Goal: Information Seeking & Learning: Learn about a topic

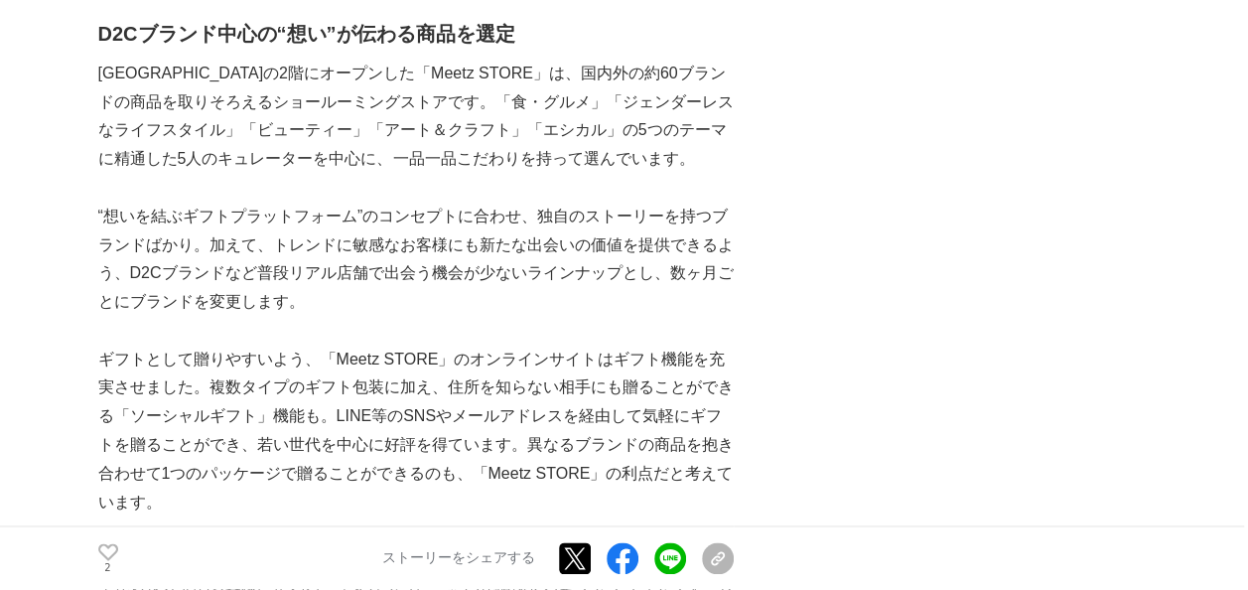
click at [331, 249] on p "“想いを結ぶギフトプラットフォーム”のコンセプトに合わせ、独自のストーリーを持つブランドばかり。加えて、トレンドに敏感なお客様にも新たな出会いの価値を提供でき…" at bounding box center [415, 260] width 635 height 114
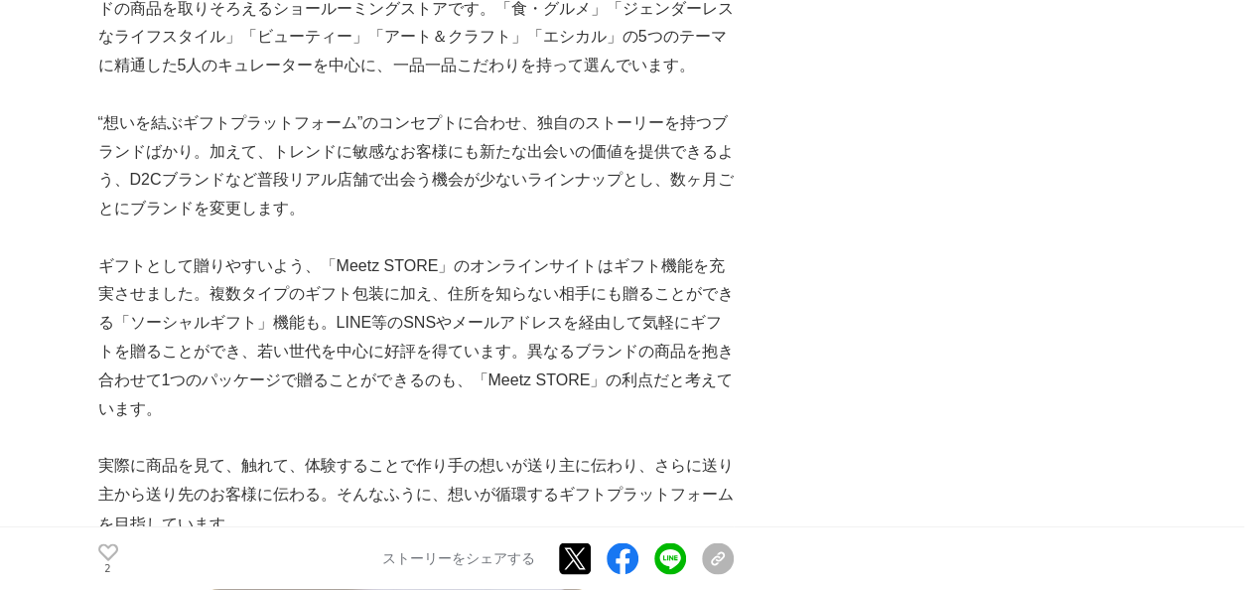
scroll to position [1390, 0]
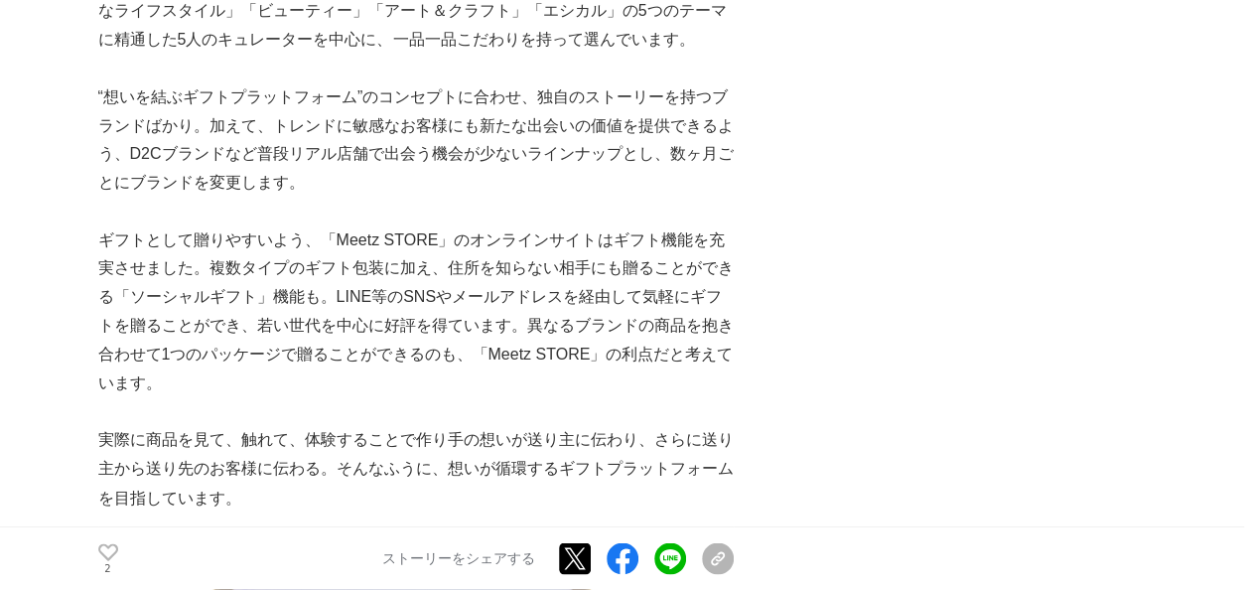
click at [331, 249] on p "ギフトとして贈りやすいよう、「Meetz STORE」のオンラインサイトはギフト機能を充実させました。複数タイプのギフト包装に加え、住所を知らない相手にも贈る…" at bounding box center [415, 312] width 635 height 172
click at [417, 269] on p "ギフトとして贈りやすいよう、「Meetz STORE」のオンラインサイトはギフト機能を充実させました。複数タイプのギフト包装に加え、住所を知らない相手にも贈る…" at bounding box center [415, 312] width 635 height 172
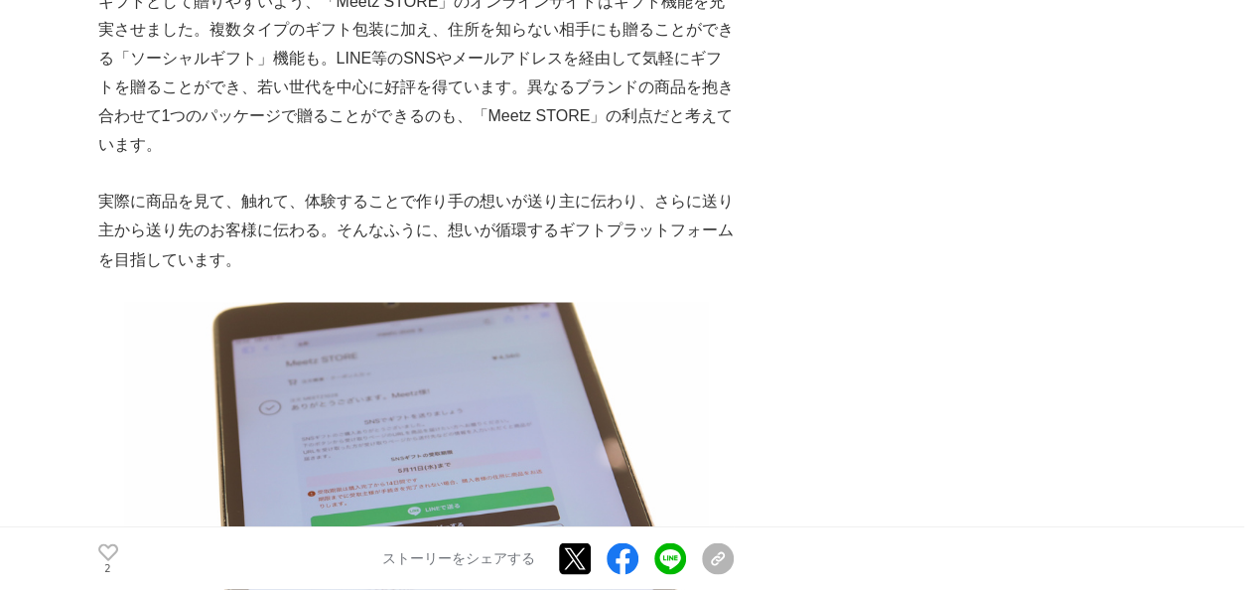
scroll to position [1787, 0]
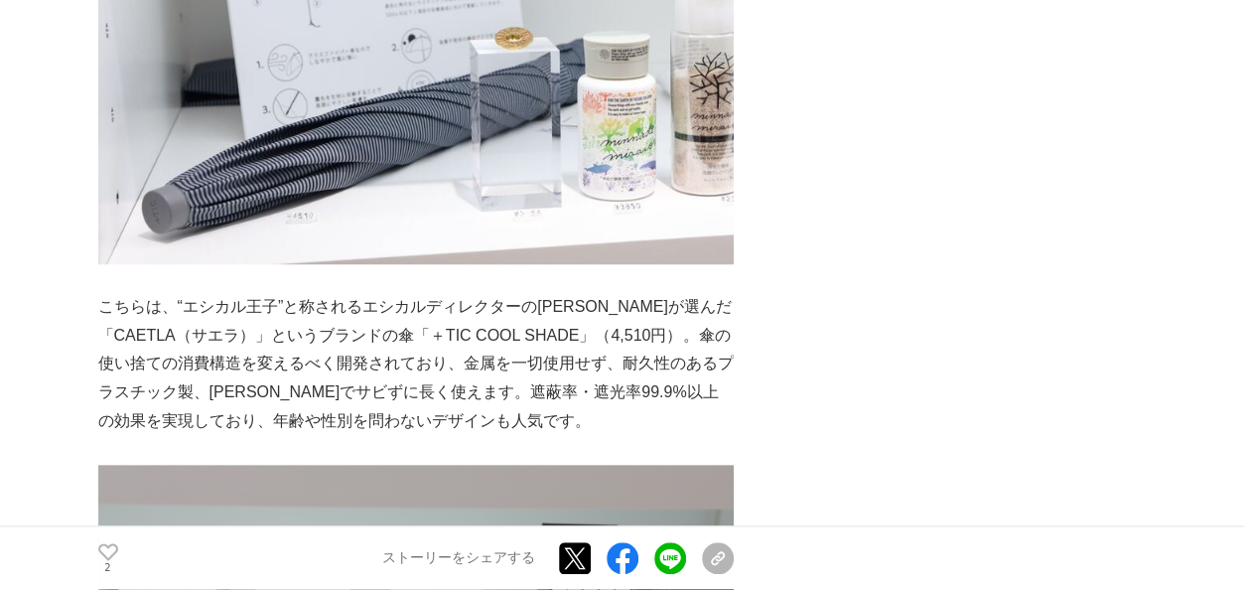
scroll to position [4766, 0]
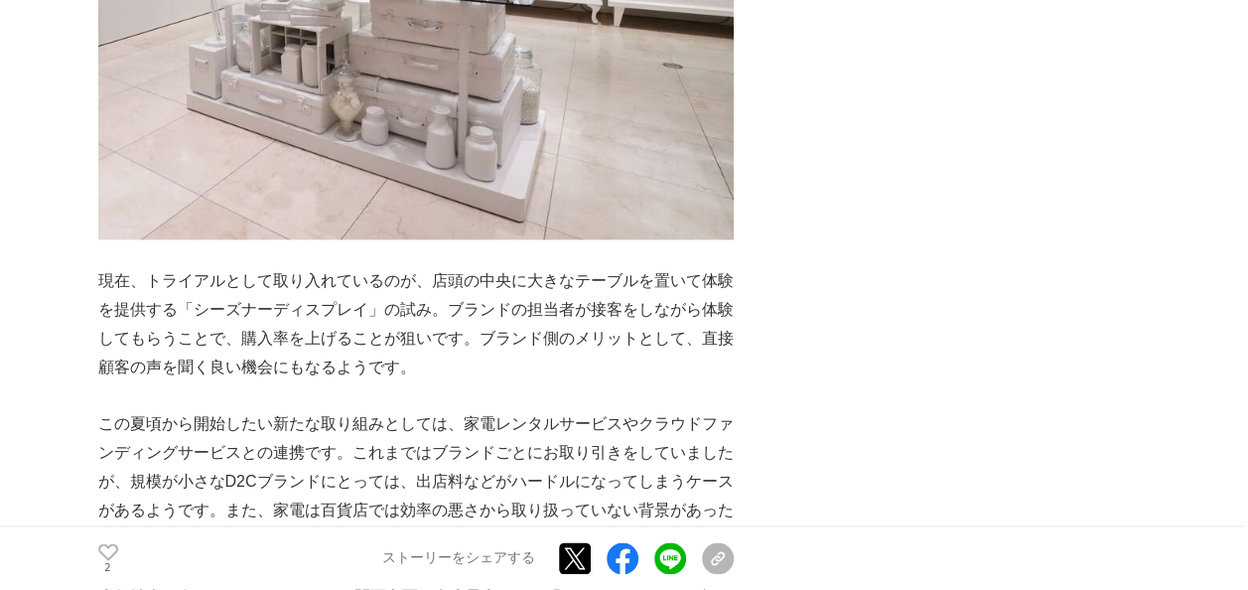
scroll to position [8857, 0]
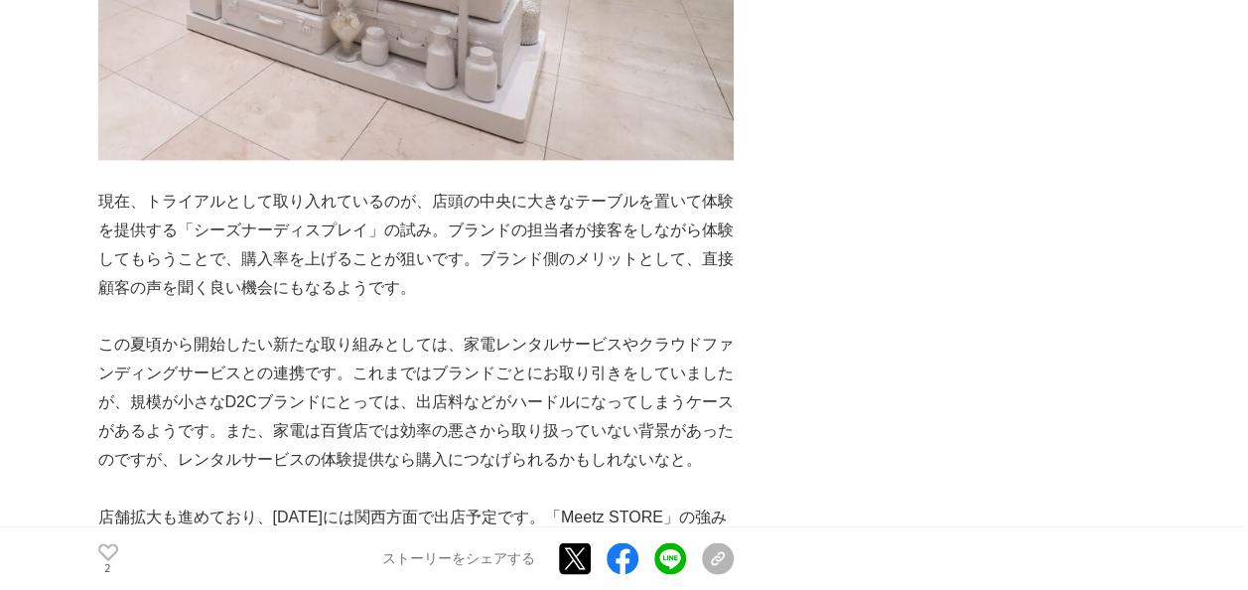
click at [498, 331] on p "この夏頃から開始したい新たな取り組みとしては、家電レンタルサービスやクラウドファンディングサービスとの連携です。これまではブランドごとにお取り引きをしていまし…" at bounding box center [415, 402] width 635 height 143
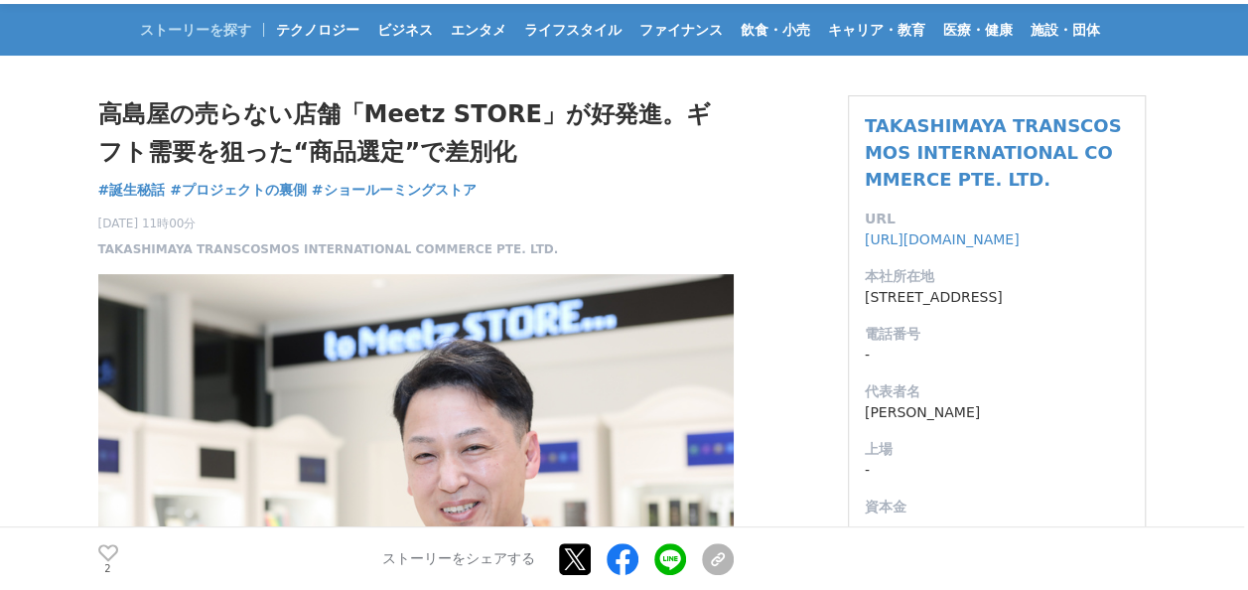
scroll to position [0, 0]
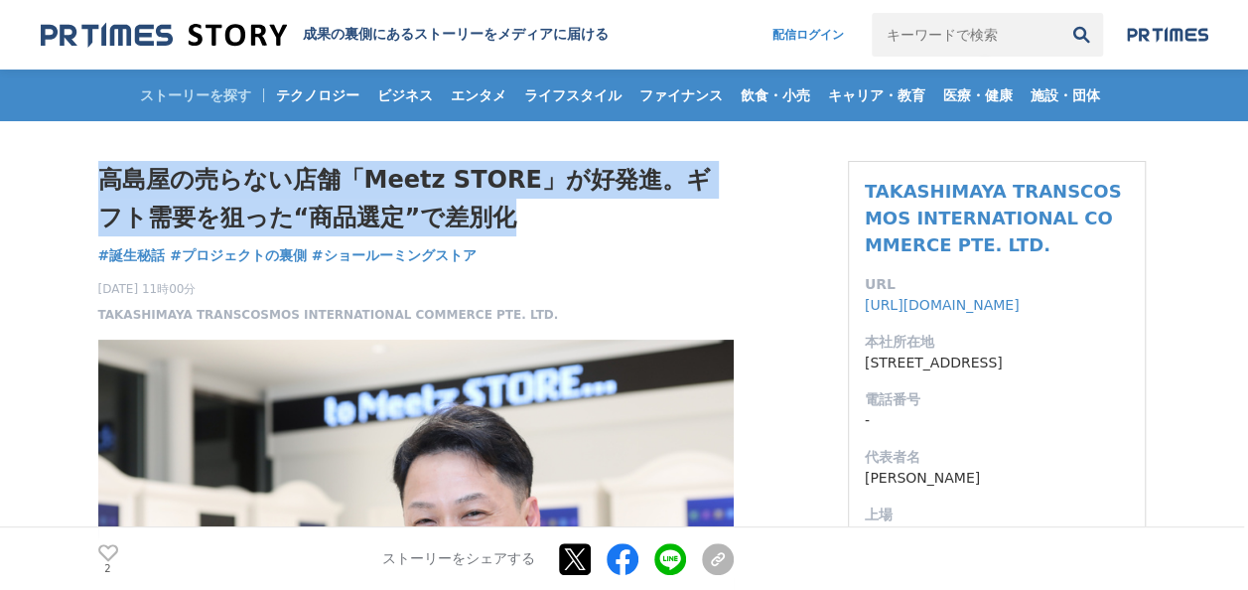
drag, startPoint x: 493, startPoint y: 202, endPoint x: 67, endPoint y: 185, distance: 427.3
copy h1 "高島屋の売らない店舗「Meetz STORE」が好発進。ギフト需要を狙った“商品選定”で差別化"
click at [312, 218] on h1 "高島屋の売らない店舗「Meetz STORE」が好発進。ギフト需要を狙った“商品選定”で差別化" at bounding box center [415, 199] width 635 height 76
drag, startPoint x: 498, startPoint y: 215, endPoint x: 23, endPoint y: 197, distance: 476.0
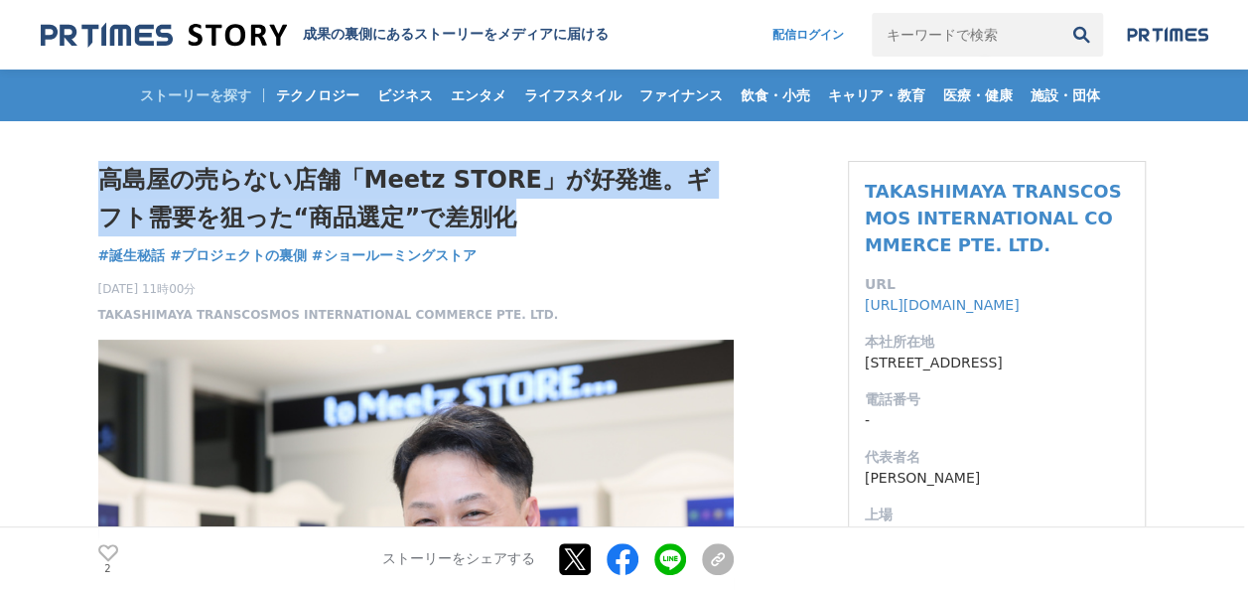
copy h1 "高島屋の売らない店舗「Meetz STORE」が好発進。ギフト需要を狙った“商品選定”で差別化"
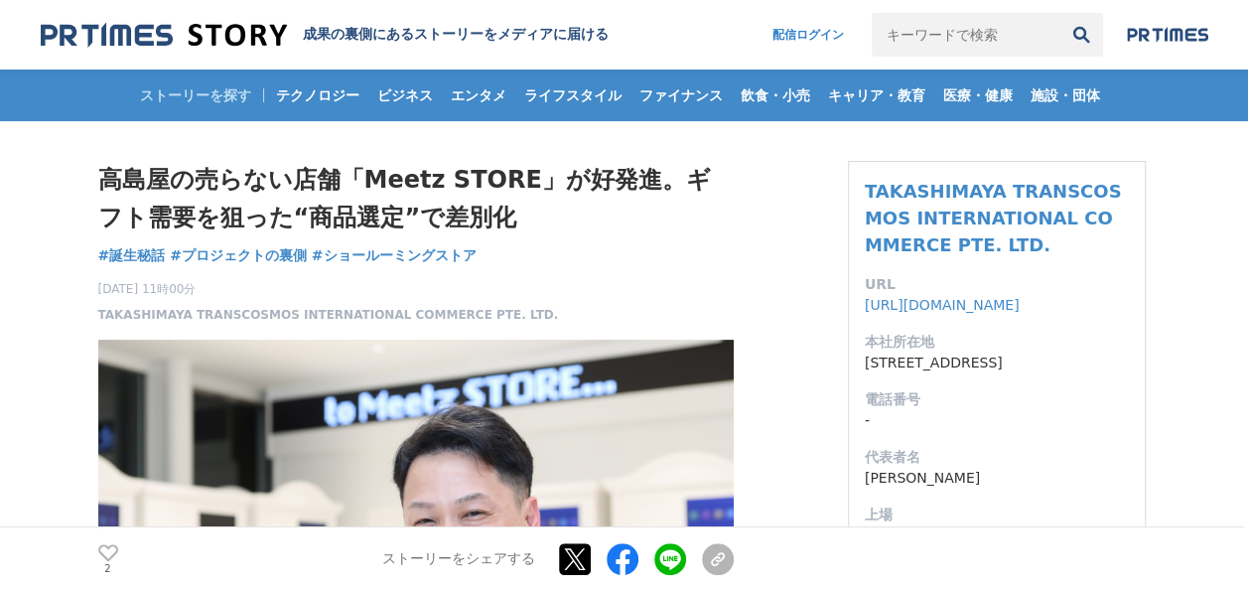
click at [602, 254] on div "高島屋の売らない店舗「Meetz STORE」が好発進。ギフト需要を狙った“商品選定”で差別化 誕生秘話 #誕生秘話 #プロジェクトの裏側 #ショールーミング…" at bounding box center [415, 242] width 635 height 163
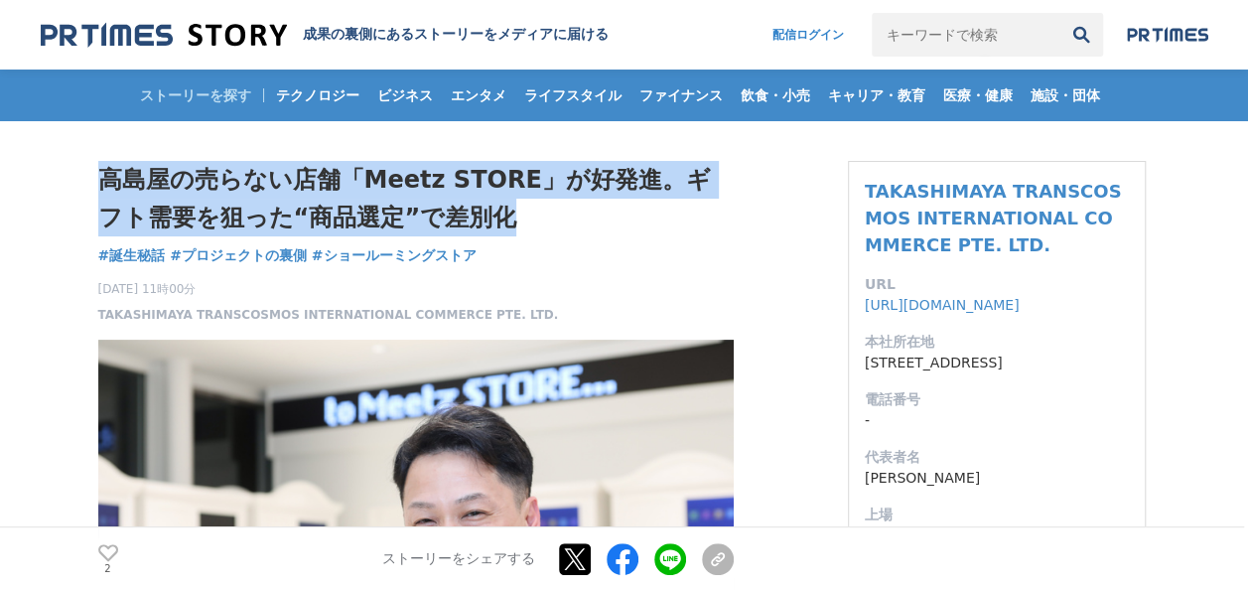
drag, startPoint x: 100, startPoint y: 172, endPoint x: 514, endPoint y: 211, distance: 416.0
click at [514, 211] on h1 "高島屋の売らない店舗「Meetz STORE」が好発進。ギフト需要を狙った“商品選定”で差別化" at bounding box center [415, 199] width 635 height 76
copy h1 "高島屋の売らない店舗「Meetz STORE」が好発進。ギフト需要を狙った“商品選定”で差別化"
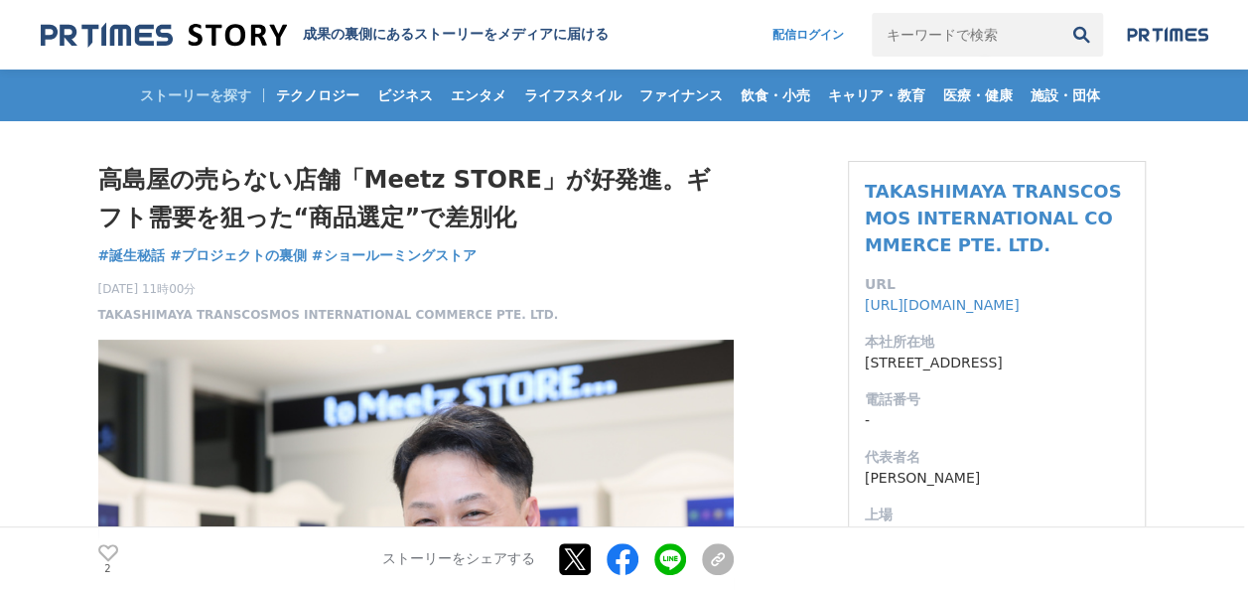
click at [605, 273] on div "[DATE] 11時00分 TAKASHIMAYA TRANSCOSMOS INTERNATIONAL COMMERCE PTE. LTD. 2" at bounding box center [415, 298] width 635 height 52
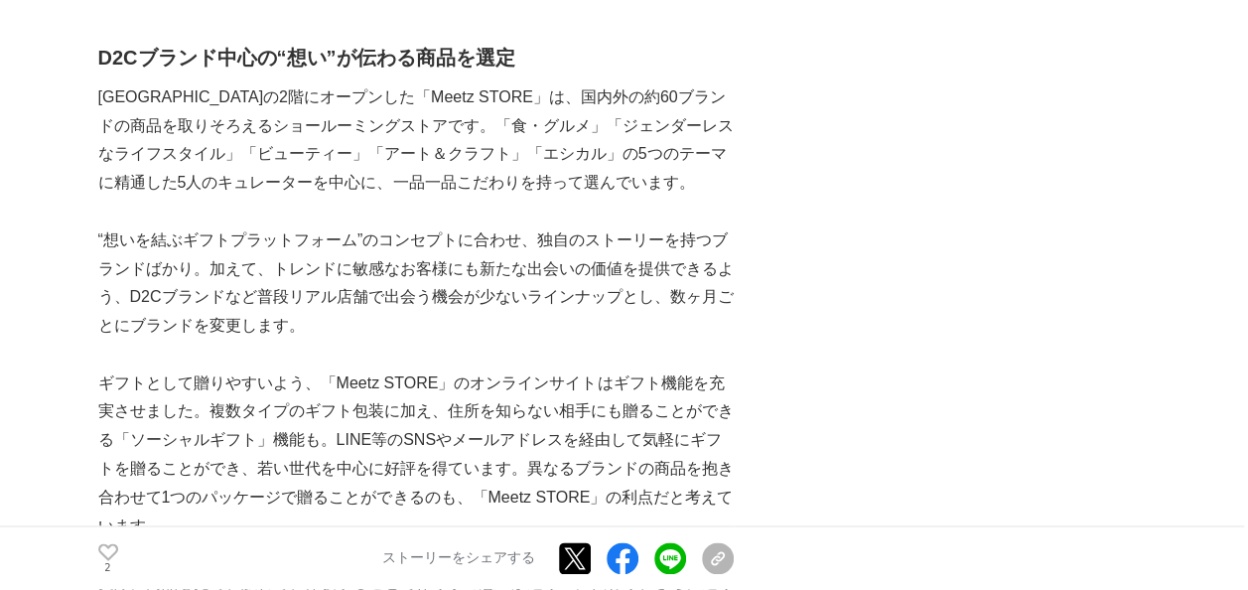
scroll to position [1271, 0]
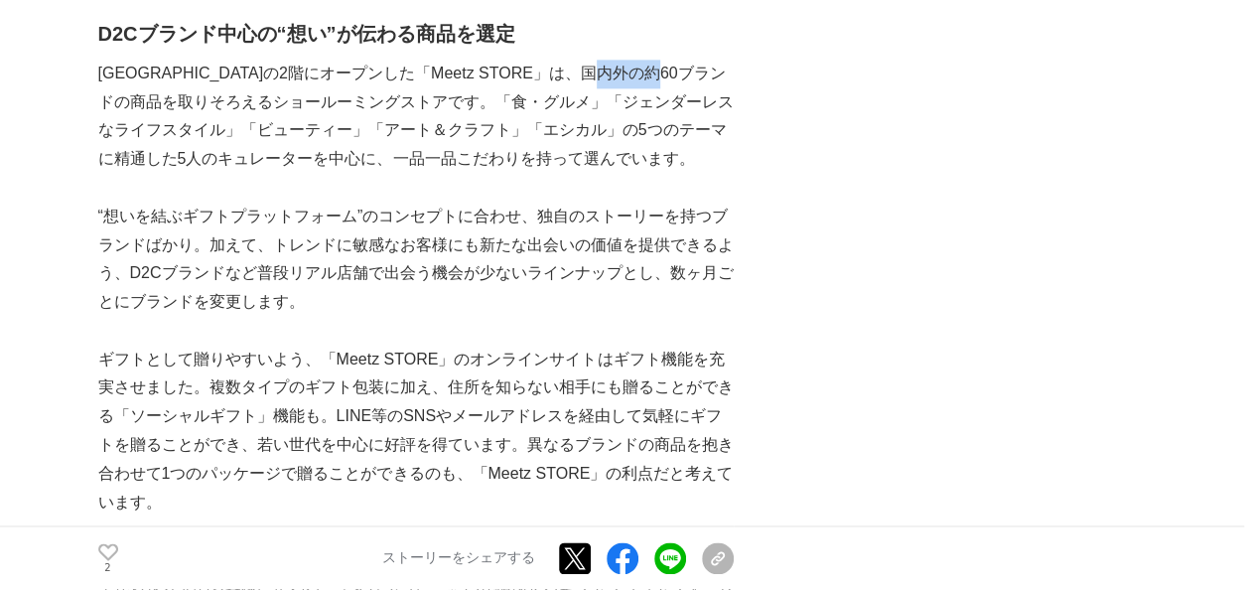
drag, startPoint x: 608, startPoint y: 46, endPoint x: 672, endPoint y: 55, distance: 65.2
click at [672, 60] on p "[GEOGRAPHIC_DATA]の2階にオープンした「Meetz STORE」は、国内外の約60ブランドの商品を取りそろえるショールーミングストアです。「食…" at bounding box center [415, 117] width 635 height 114
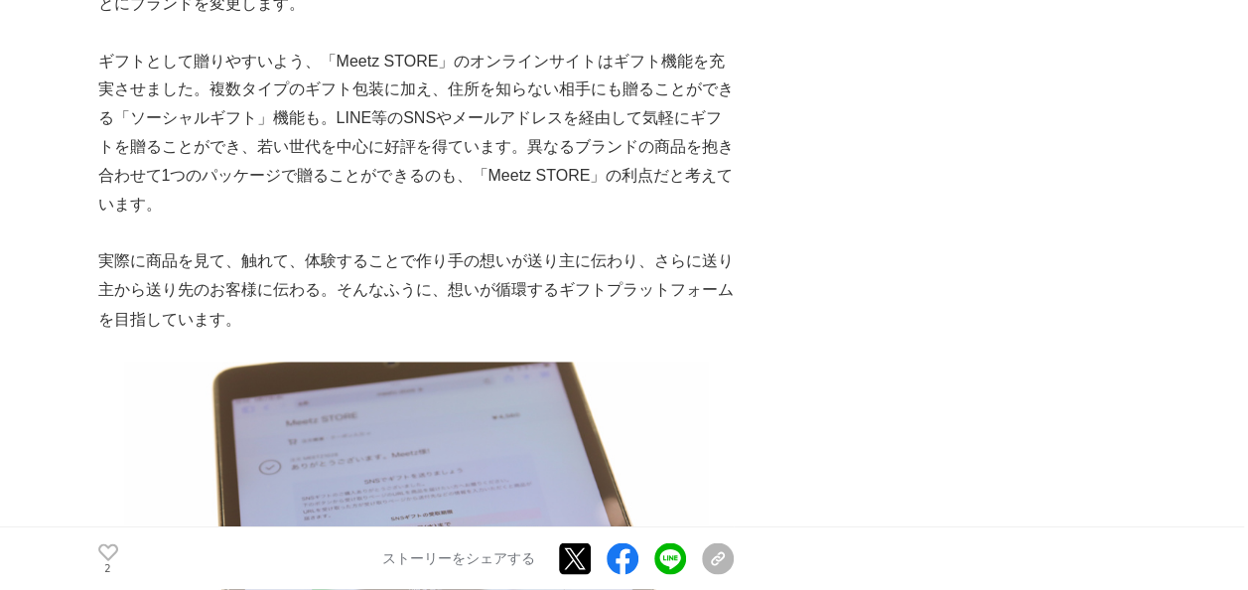
scroll to position [1589, 0]
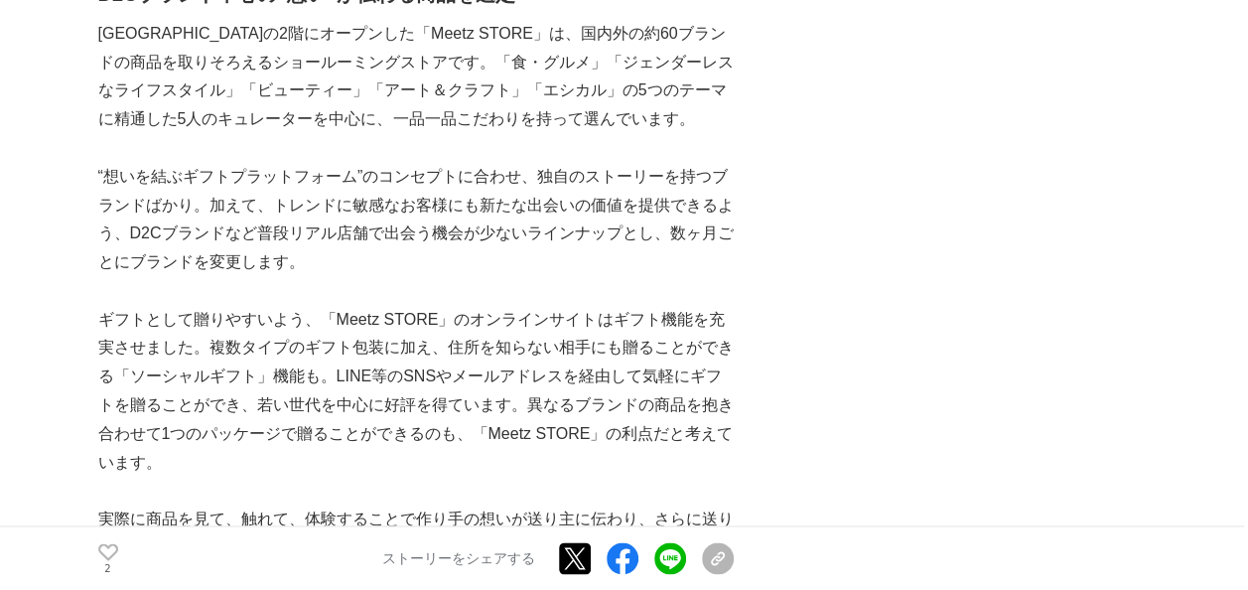
scroll to position [1430, 0]
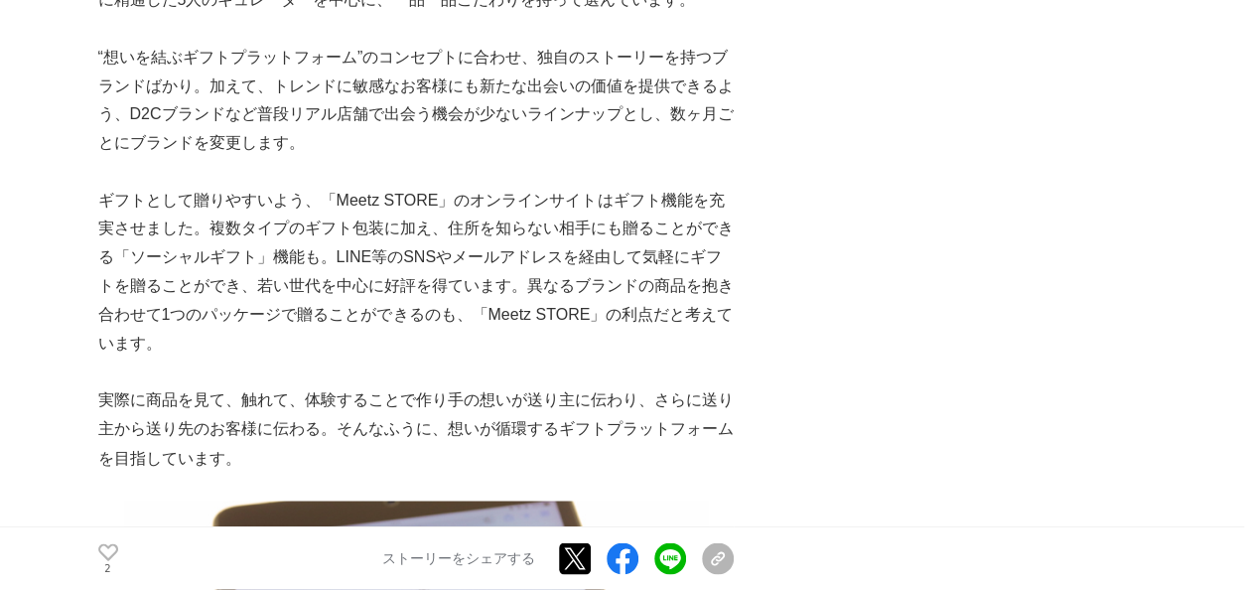
click at [596, 312] on p "ギフトとして贈りやすいよう、「Meetz STORE」のオンラインサイトはギフト機能を充実させました。複数タイプのギフト包装に加え、住所を知らない相手にも贈る…" at bounding box center [415, 273] width 635 height 172
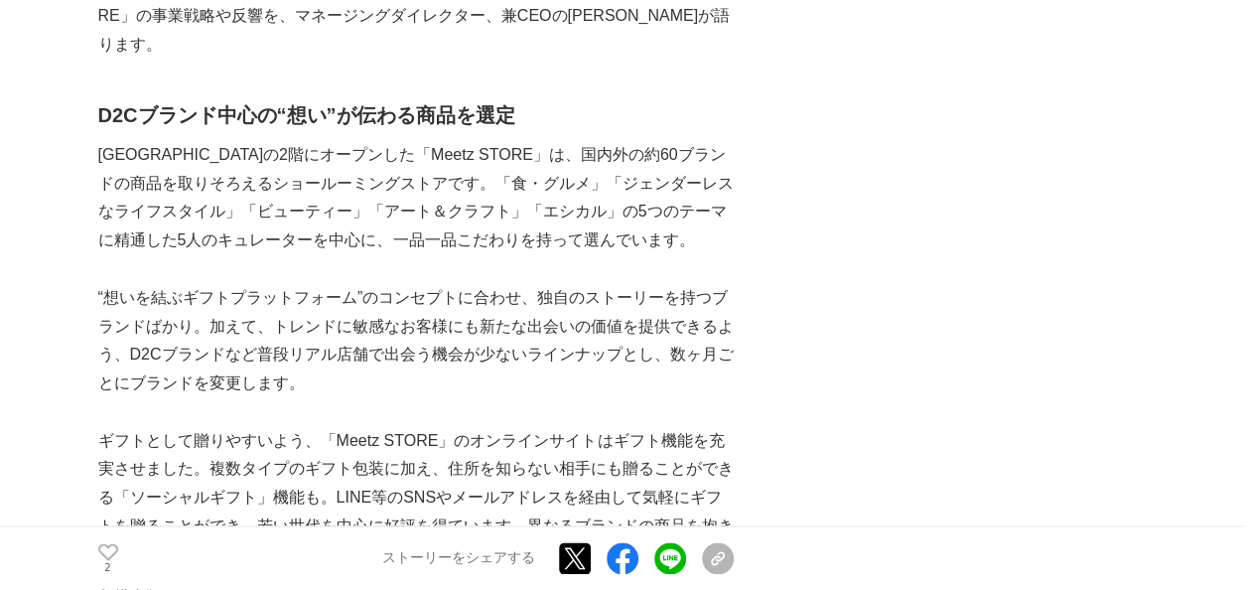
scroll to position [1152, 0]
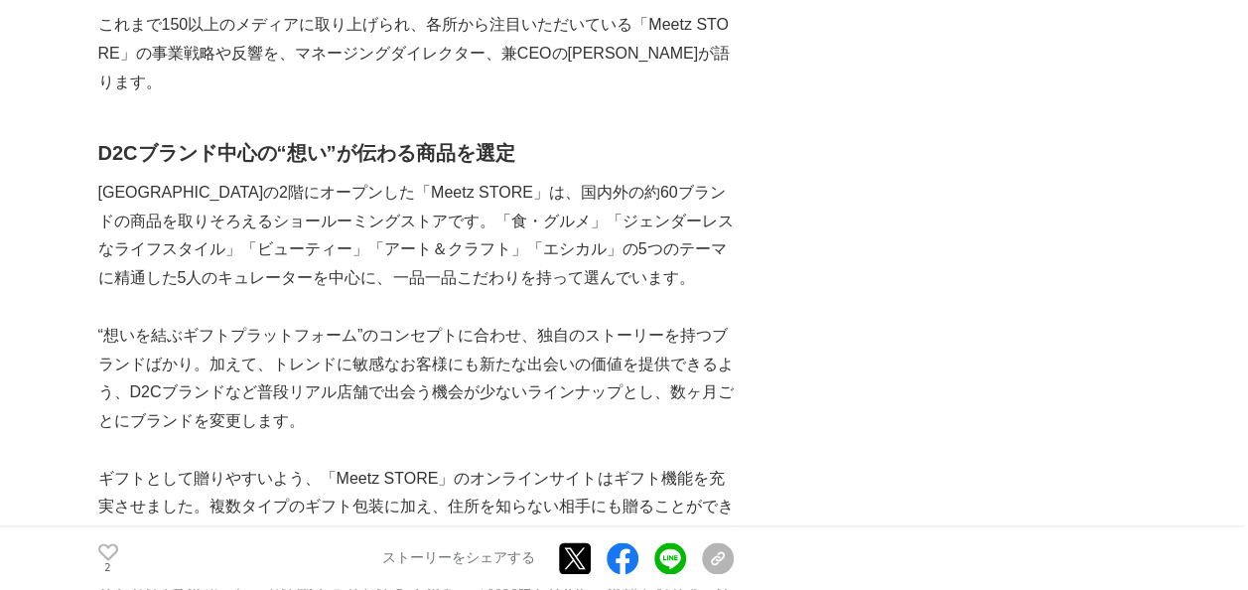
click at [522, 340] on p "“想いを結ぶギフトプラットフォーム”のコンセプトに合わせ、独自のストーリーを持つブランドばかり。加えて、トレンドに敏感なお客様にも新たな出会いの価値を提供でき…" at bounding box center [415, 379] width 635 height 114
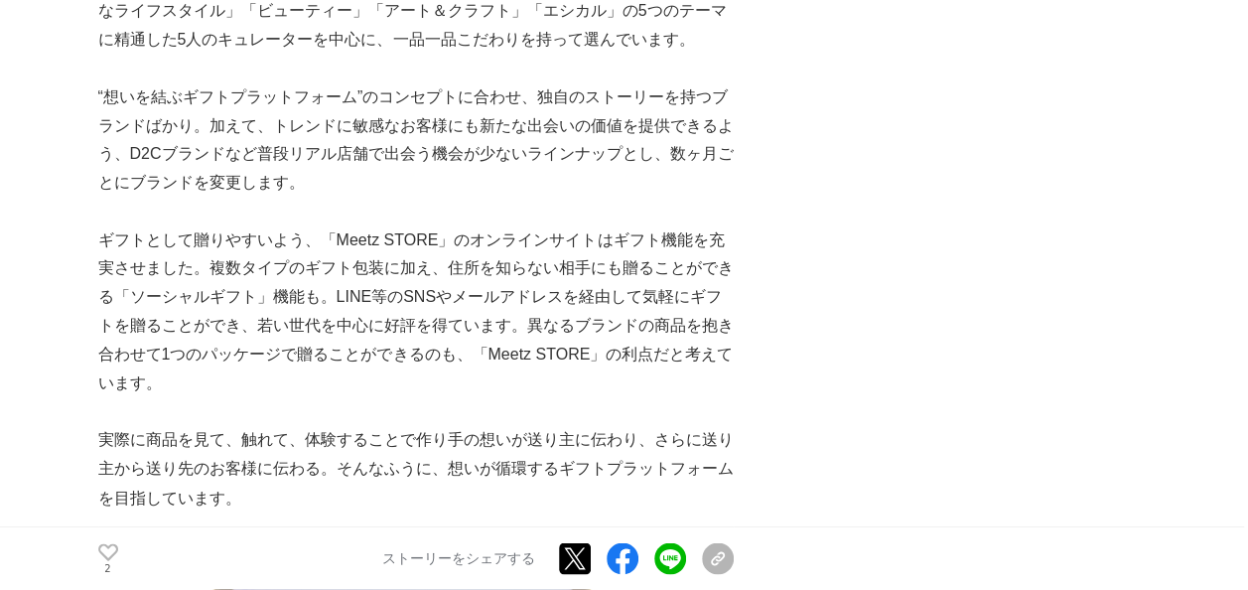
scroll to position [1430, 0]
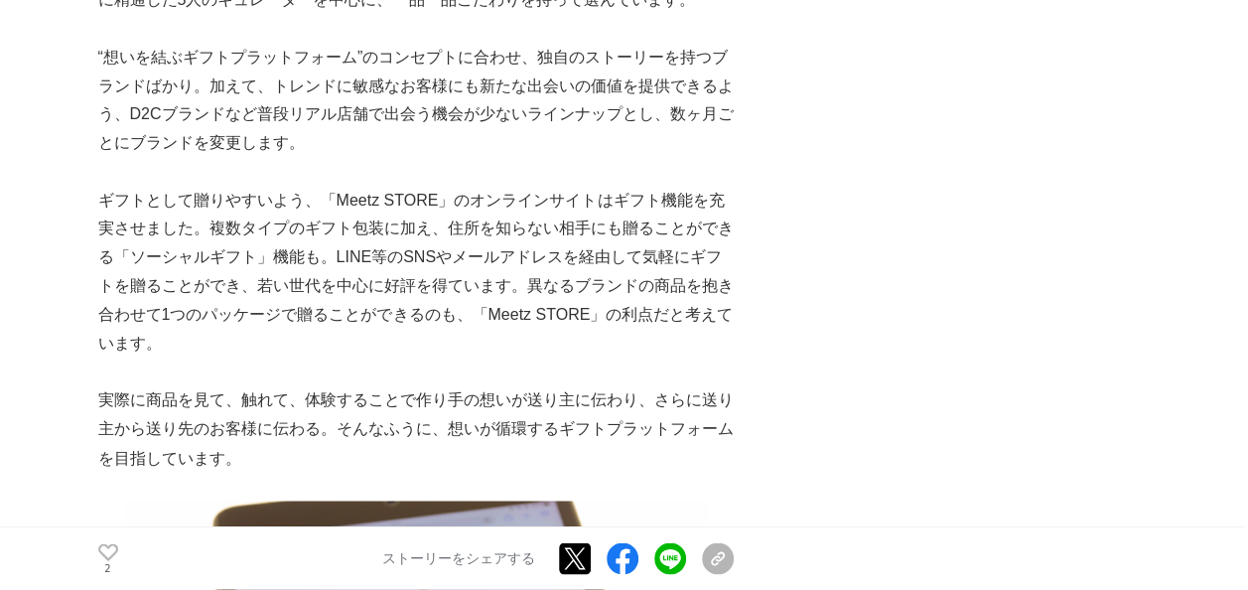
click at [556, 284] on p "ギフトとして贈りやすいよう、「Meetz STORE」のオンラインサイトはギフト機能を充実させました。複数タイプのギフト包装に加え、住所を知らない相手にも贈る…" at bounding box center [415, 273] width 635 height 172
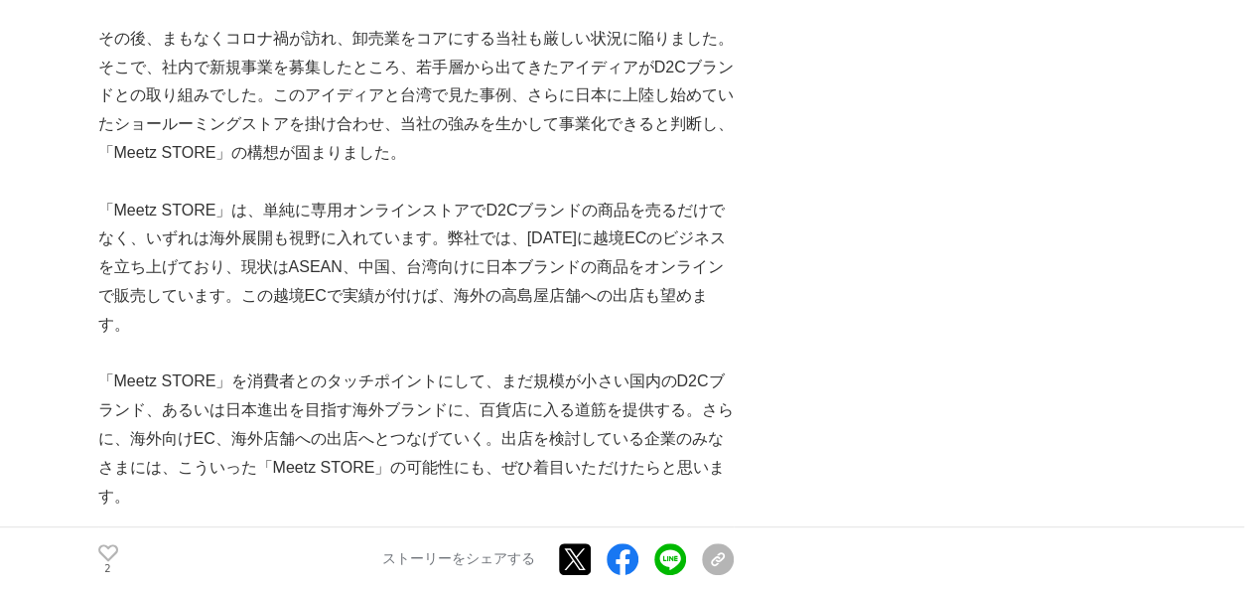
scroll to position [3853, 0]
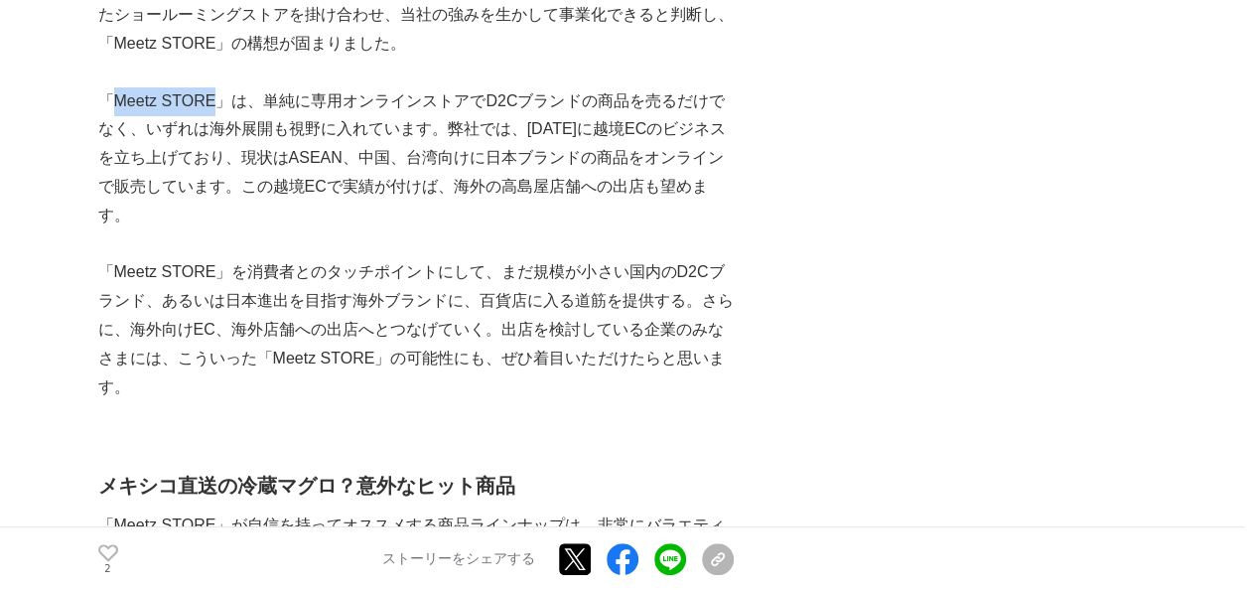
drag, startPoint x: 117, startPoint y: 72, endPoint x: 218, endPoint y: 75, distance: 101.3
click at [218, 87] on p "「Meetz STORE」は、単純に専用オンラインストアでD2Cブランドの商品を売るだけでなく、いずれは海外展開も視野に入れています。弊社では、[DATE]に…" at bounding box center [415, 158] width 635 height 143
copy p "Meetz STORE"
click at [535, 358] on p "「Meetz STORE」を消費者とのタッチポイントにして、まだ規模が小さい国内のD2Cブランド、あるいは日本進出を目指す海外ブランドに、百貨店に入る道筋を提…" at bounding box center [415, 329] width 635 height 143
